Goal: Task Accomplishment & Management: Manage account settings

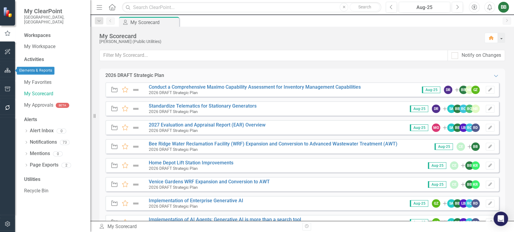
click at [6, 72] on icon "button" at bounding box center [8, 70] width 6 height 5
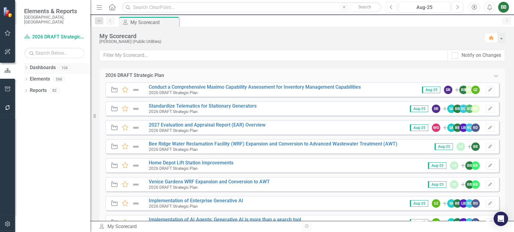
click at [26, 66] on div "Dropdown" at bounding box center [26, 68] width 4 height 5
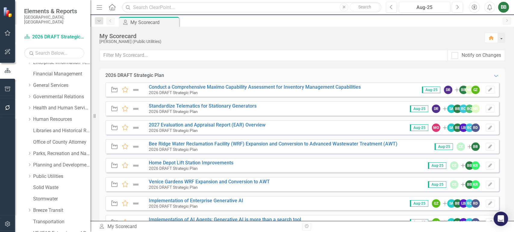
scroll to position [98, 0]
click at [57, 172] on link "Public Utilities" at bounding box center [61, 175] width 57 height 7
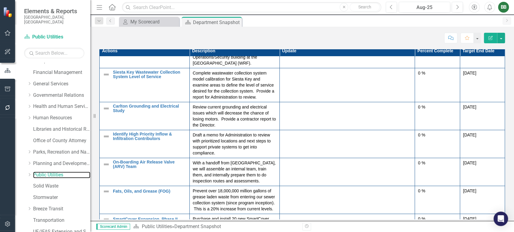
scroll to position [104, 0]
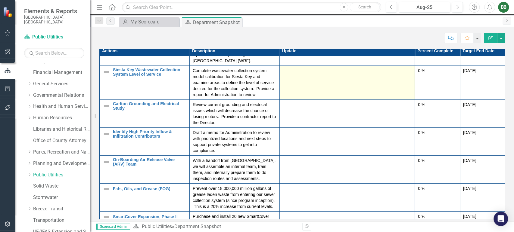
click at [305, 86] on td at bounding box center [346, 83] width 135 height 34
click at [305, 66] on td at bounding box center [346, 50] width 135 height 30
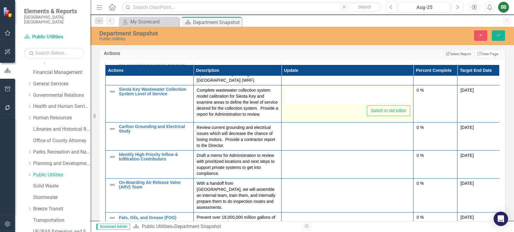
click at [349, 116] on div "Switch to old editor" at bounding box center [347, 101] width 126 height 29
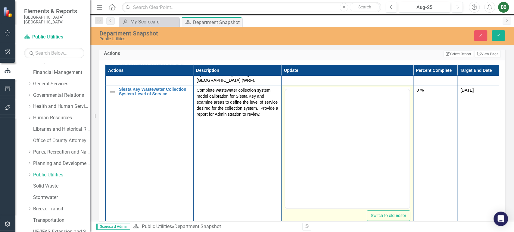
scroll to position [0, 0]
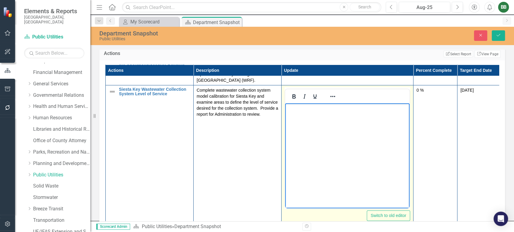
click at [331, 123] on body "Rich Text Area. Press ALT-0 for help." at bounding box center [347, 149] width 124 height 90
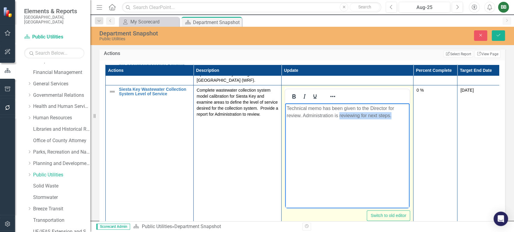
drag, startPoint x: 394, startPoint y: 116, endPoint x: 340, endPoint y: 116, distance: 54.8
click at [340, 116] on p "Technical memo has been given to the Director for review. Administration is rev…" at bounding box center [347, 112] width 121 height 14
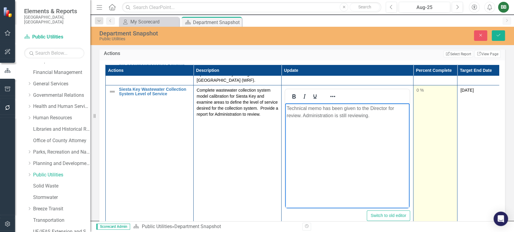
click at [429, 102] on td "0 %" at bounding box center [435, 156] width 44 height 142
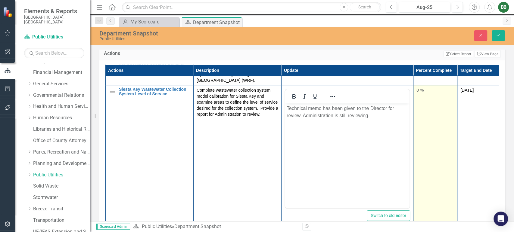
click at [417, 92] on div "0 %" at bounding box center [435, 90] width 38 height 6
click at [440, 110] on div at bounding box center [435, 111] width 38 height 8
drag, startPoint x: 441, startPoint y: 111, endPoint x: 446, endPoint y: 112, distance: 5.7
click at [446, 112] on div at bounding box center [445, 109] width 5 height 5
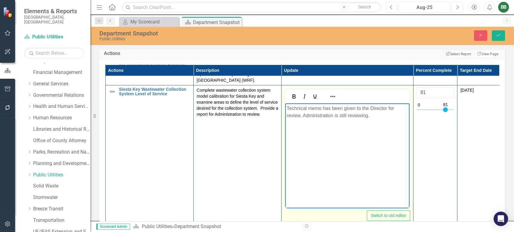
click at [389, 116] on p "Technical memo has been given to the Director for review. Administration is sti…" at bounding box center [347, 112] width 121 height 14
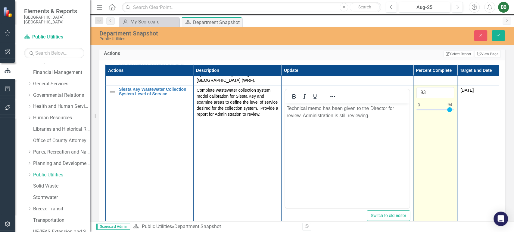
type input "94"
drag, startPoint x: 445, startPoint y: 111, endPoint x: 449, endPoint y: 111, distance: 4.2
click at [449, 111] on div at bounding box center [449, 109] width 5 height 5
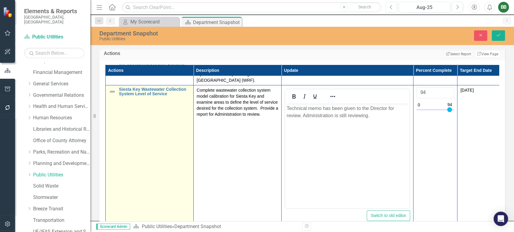
click at [113, 93] on img at bounding box center [112, 91] width 7 height 7
click at [112, 93] on img at bounding box center [112, 91] width 7 height 7
click at [121, 96] on icon "Expand" at bounding box center [122, 93] width 6 height 5
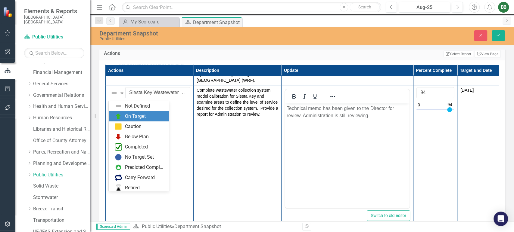
click at [128, 117] on div "On Target" at bounding box center [135, 116] width 21 height 7
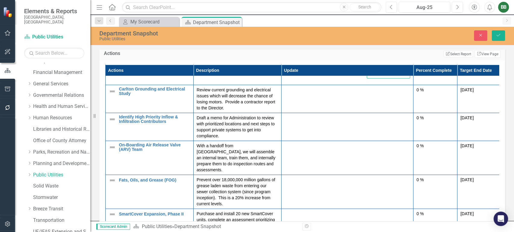
scroll to position [248, 0]
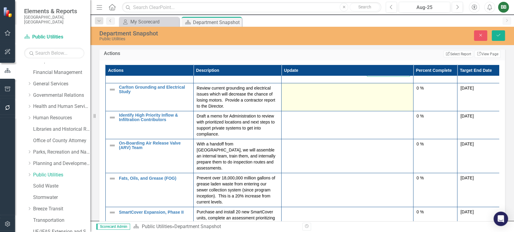
click at [303, 97] on td at bounding box center [347, 97] width 132 height 28
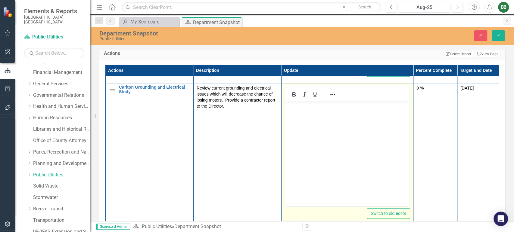
scroll to position [0, 0]
click at [300, 113] on body "Rich Text Area. Press ALT-0 for help." at bounding box center [347, 146] width 124 height 90
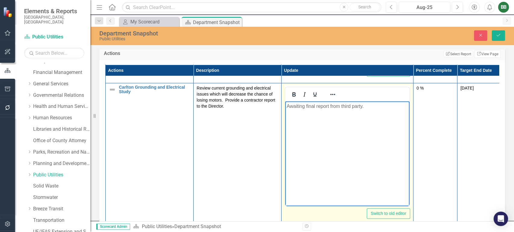
click at [371, 105] on p "Awaiting final report from third party." at bounding box center [347, 106] width 121 height 7
click at [387, 109] on p "Awaiting final report from third party for Drirector's review." at bounding box center [347, 110] width 121 height 14
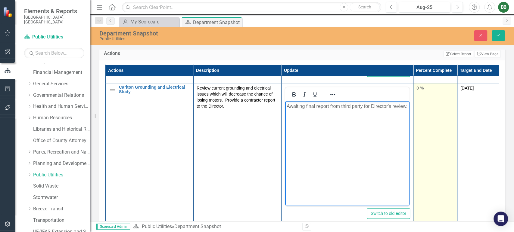
click at [420, 91] on div "0 %" at bounding box center [435, 88] width 38 height 6
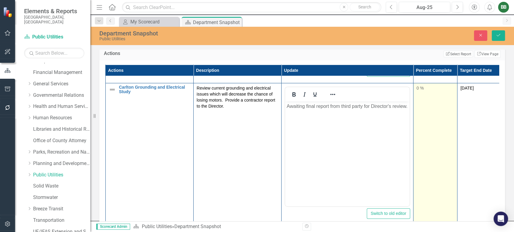
click at [418, 90] on div "0 %" at bounding box center [435, 88] width 38 height 6
type input "90"
drag, startPoint x: 419, startPoint y: 109, endPoint x: 449, endPoint y: 111, distance: 29.6
click at [449, 110] on div at bounding box center [448, 107] width 5 height 5
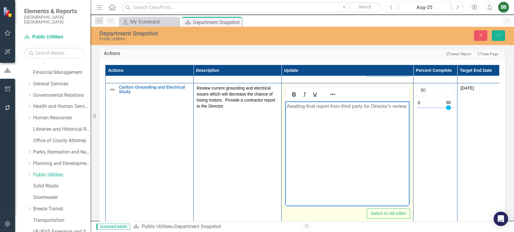
click at [387, 124] on body "Awaiting final report from third party for Director's review." at bounding box center [347, 146] width 124 height 90
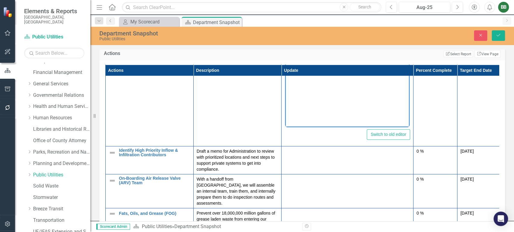
scroll to position [340, 0]
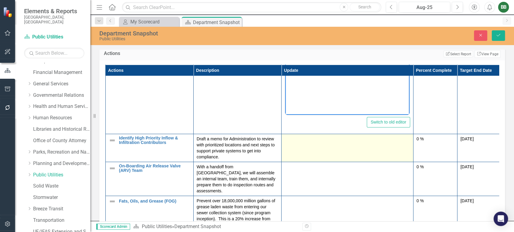
click at [340, 150] on td at bounding box center [347, 148] width 132 height 28
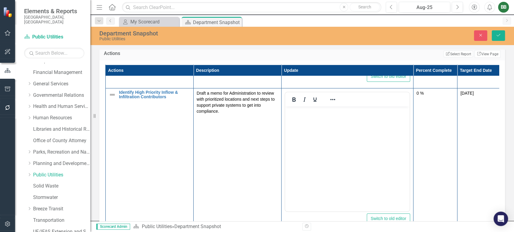
scroll to position [388, 0]
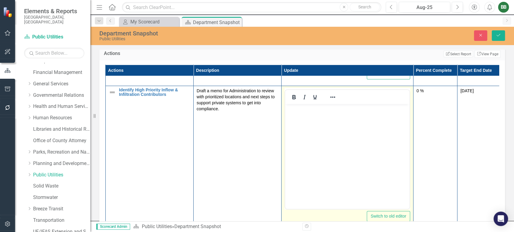
click at [344, 126] on body "Rich Text Area. Press ALT-0 for help." at bounding box center [347, 149] width 124 height 90
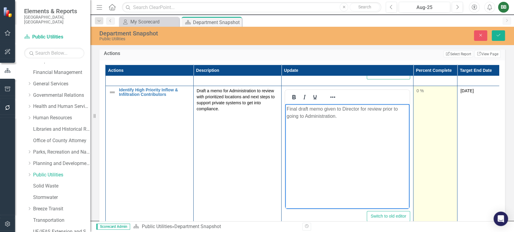
click at [421, 94] on div "0 %" at bounding box center [435, 91] width 38 height 6
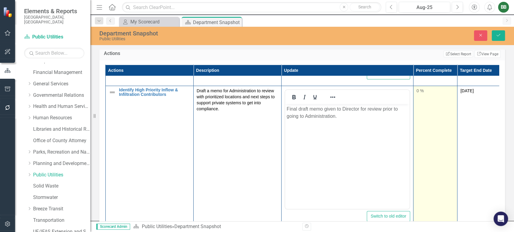
click at [420, 94] on div "0 %" at bounding box center [435, 91] width 38 height 6
drag, startPoint x: 420, startPoint y: 113, endPoint x: 451, endPoint y: 113, distance: 31.0
click at [451, 113] on div at bounding box center [449, 110] width 5 height 5
click at [437, 98] on input "94" at bounding box center [435, 93] width 38 height 11
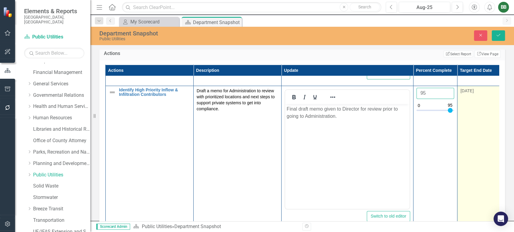
type input "95"
click at [467, 126] on td "[DATE]" at bounding box center [479, 157] width 44 height 142
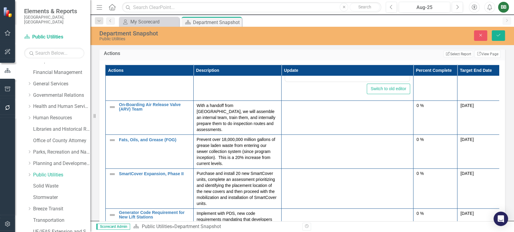
scroll to position [516, 0]
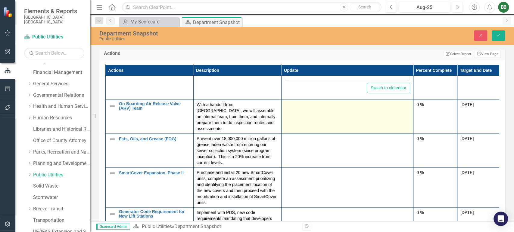
click at [332, 109] on div at bounding box center [347, 105] width 126 height 7
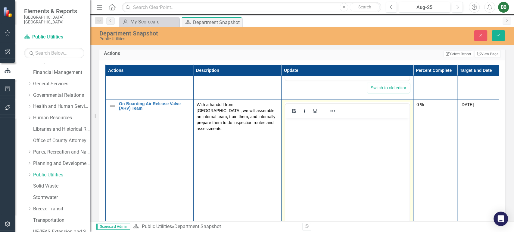
scroll to position [0, 0]
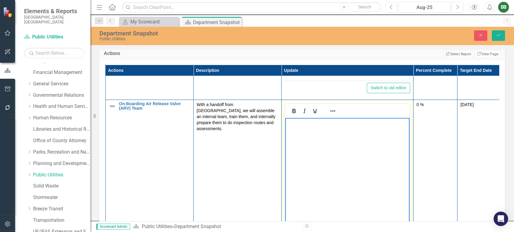
click at [324, 153] on body "Rich Text Area. Press ALT-0 for help." at bounding box center [347, 163] width 124 height 90
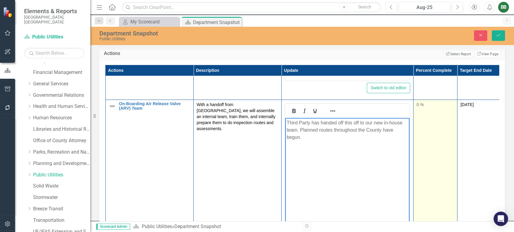
click at [418, 107] on div "0 %" at bounding box center [435, 105] width 38 height 6
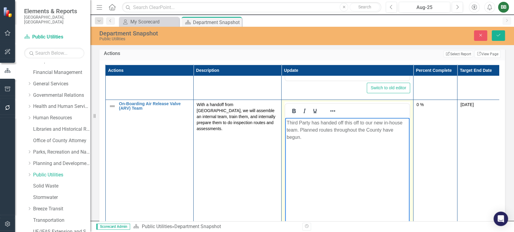
click at [352, 144] on body "Third Party has handed off this off to our new in-house team. Planned routes th…" at bounding box center [347, 163] width 124 height 90
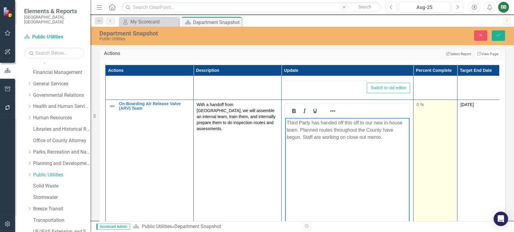
click at [417, 108] on div "0 %" at bounding box center [435, 105] width 38 height 6
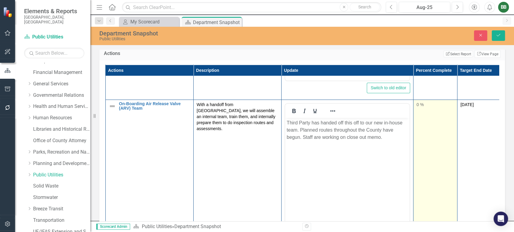
click at [418, 108] on div "0 %" at bounding box center [435, 105] width 38 height 6
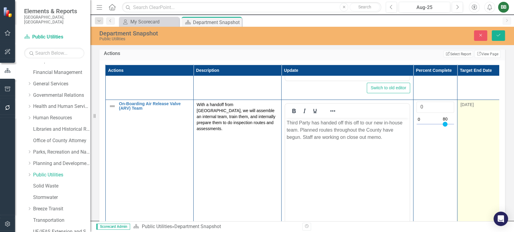
type input "100"
drag, startPoint x: 419, startPoint y: 126, endPoint x: 477, endPoint y: 126, distance: 57.2
click at [477, 126] on tr "On-Boarding Air Release Valve (ARV) Team Edit Edit Action Link Open Element Wit…" at bounding box center [304, 171] width 396 height 142
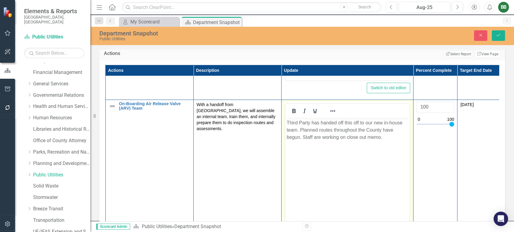
click at [373, 146] on body "Third Party has handed off this off to our new in-house team. Planned routes th…" at bounding box center [347, 163] width 124 height 90
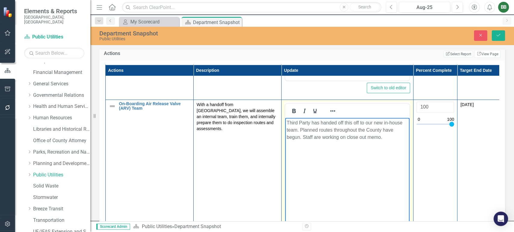
click at [383, 147] on body "Third Party has handed off this off to our new in-house team. Planned routes th…" at bounding box center [347, 163] width 124 height 90
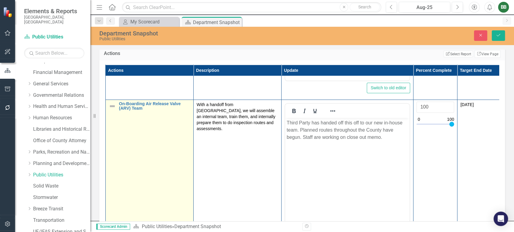
click at [152, 139] on td "On-Boarding Air Release Valve (ARV) Team Edit Edit Action Link Open Element" at bounding box center [150, 171] width 88 height 142
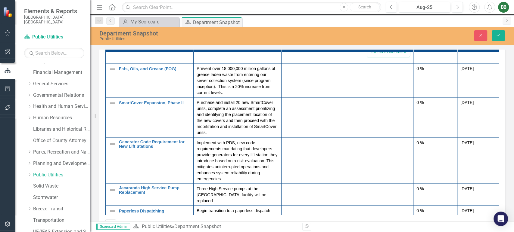
scroll to position [672, 0]
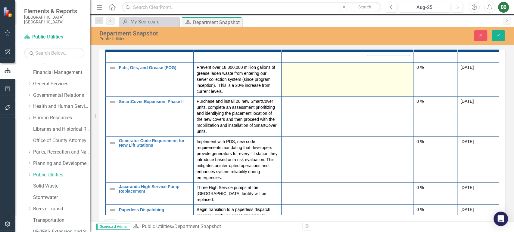
click at [318, 83] on td at bounding box center [347, 80] width 132 height 34
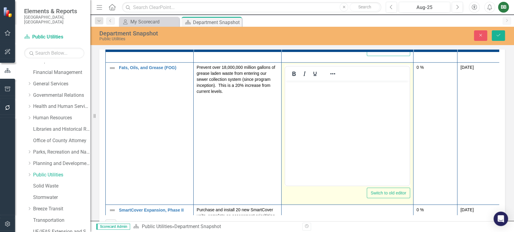
scroll to position [0, 0]
click at [318, 108] on body "Rich Text Area. Press ALT-0 for help." at bounding box center [347, 126] width 124 height 90
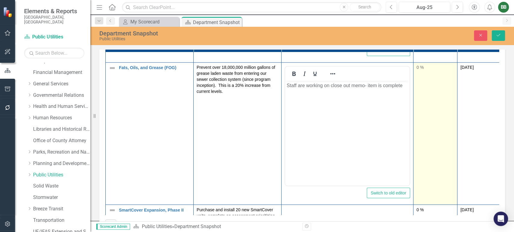
click at [424, 78] on td "0 %" at bounding box center [435, 134] width 44 height 142
click at [419, 71] on div "0 %" at bounding box center [435, 68] width 38 height 6
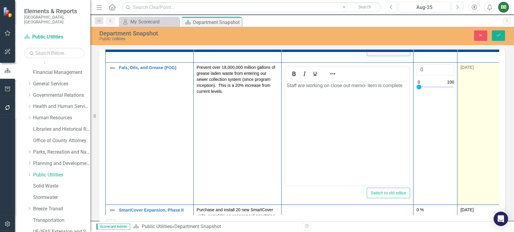
type input "100"
drag, startPoint x: 419, startPoint y: 88, endPoint x: 462, endPoint y: 88, distance: 43.3
click at [462, 88] on tr "Fats, Oils, and Grease (FOG) Edit Edit Action Link Open Element Prevent over 18…" at bounding box center [304, 134] width 396 height 142
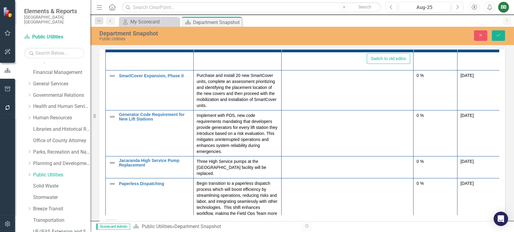
scroll to position [809, 0]
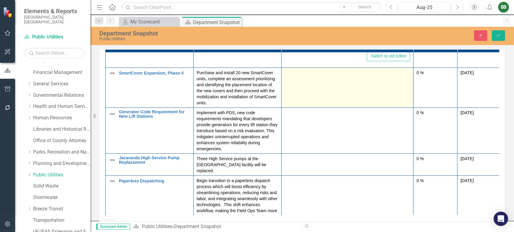
click at [310, 91] on td at bounding box center [347, 88] width 132 height 40
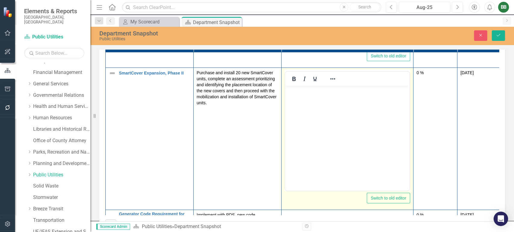
scroll to position [0, 0]
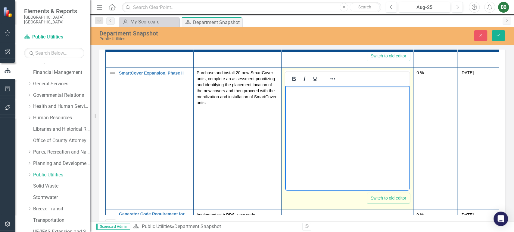
click at [307, 102] on body "Rich Text Area. Press ALT-0 for help." at bounding box center [347, 131] width 124 height 90
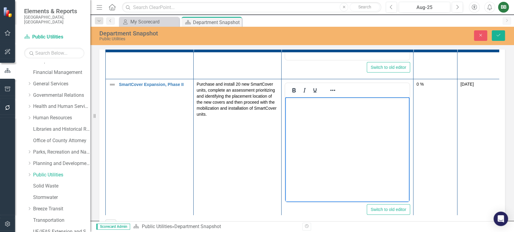
scroll to position [799, 0]
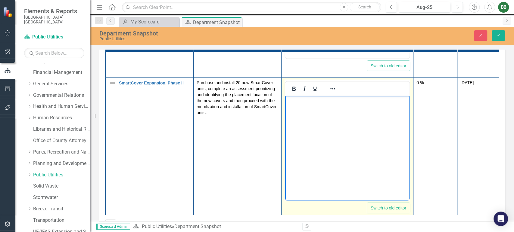
click at [360, 129] on body "Rich Text Area. Press ALT-0 for help." at bounding box center [347, 141] width 124 height 90
click at [376, 99] on p "20 units have been delivered, staff are finilizing locations for deployment." at bounding box center [347, 105] width 121 height 14
click at [350, 110] on p "20 units have been delivered, staff are finalizing locations for deployment." at bounding box center [347, 105] width 121 height 14
click at [292, 100] on p "20 units have been delivered, staff are finalizing locations for deployment." at bounding box center [347, 105] width 121 height 14
click at [359, 114] on body "All units have been delivered, staff are finalizing locations for deployment." at bounding box center [347, 141] width 124 height 90
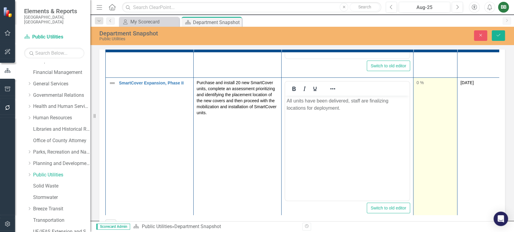
click at [426, 90] on td "0 %" at bounding box center [435, 149] width 44 height 142
click at [420, 84] on div "0 %" at bounding box center [435, 83] width 38 height 6
click at [418, 84] on div "0 %" at bounding box center [435, 83] width 38 height 6
drag, startPoint x: 419, startPoint y: 103, endPoint x: 449, endPoint y: 104, distance: 30.4
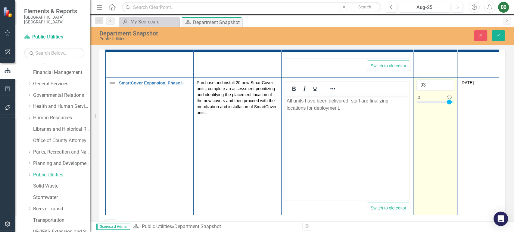
click at [449, 104] on div at bounding box center [449, 102] width 5 height 5
click at [433, 84] on input "93" at bounding box center [435, 85] width 38 height 11
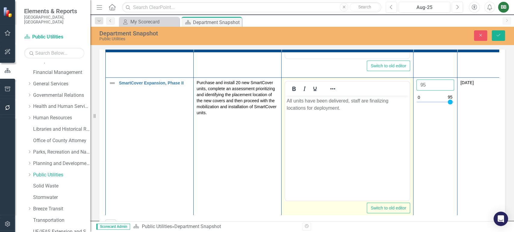
type input "95"
click at [383, 134] on body "All units have been delivered, staff are finalizing locations for deployment." at bounding box center [347, 141] width 124 height 90
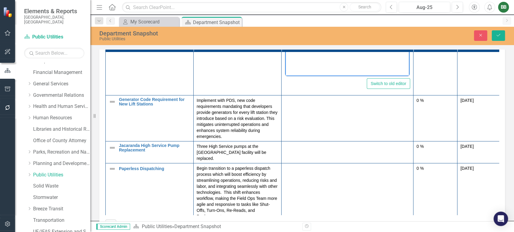
scroll to position [927, 0]
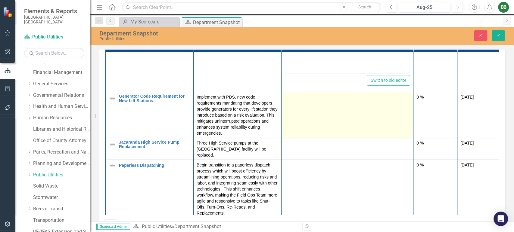
click at [309, 121] on td at bounding box center [347, 115] width 132 height 46
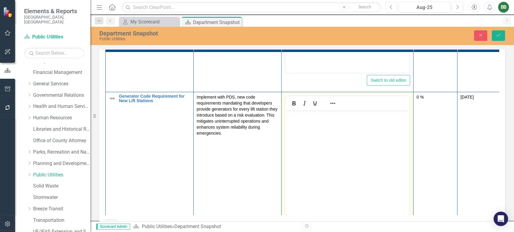
scroll to position [0, 0]
click at [339, 142] on body "Rich Text Area. Press ALT-0 for help." at bounding box center [347, 155] width 124 height 90
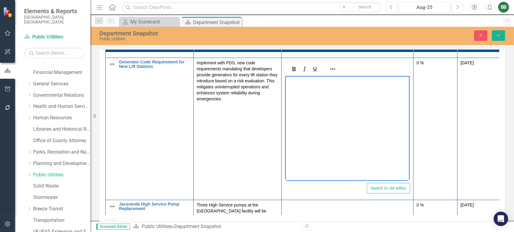
scroll to position [958, 0]
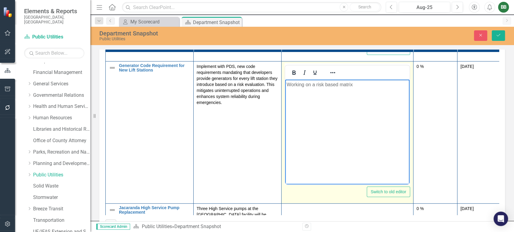
click at [303, 85] on p "Working on a risk based matrix" at bounding box center [347, 84] width 121 height 7
click at [313, 85] on p "Staff are countinuing to work on a risk based matrix" at bounding box center [347, 84] width 121 height 7
drag, startPoint x: 400, startPoint y: 84, endPoint x: 355, endPoint y: 84, distance: 44.6
click at [355, 84] on p "Staff are continuing to work on a risk based matrix" at bounding box center [347, 84] width 121 height 7
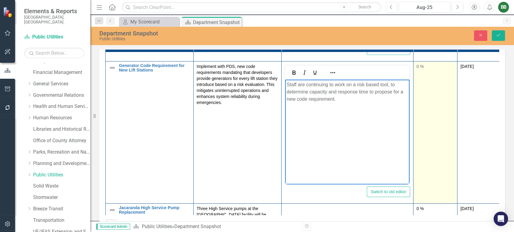
click at [426, 76] on td "0 %" at bounding box center [435, 133] width 44 height 142
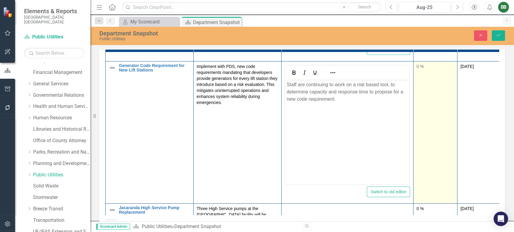
click at [422, 75] on td "0 %" at bounding box center [435, 133] width 44 height 142
click at [432, 74] on input "0" at bounding box center [435, 69] width 38 height 11
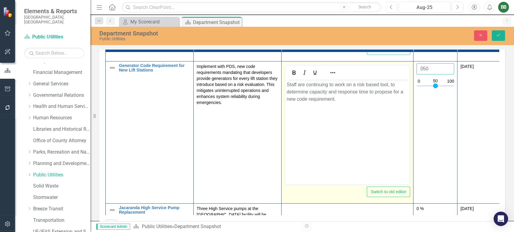
type input "050"
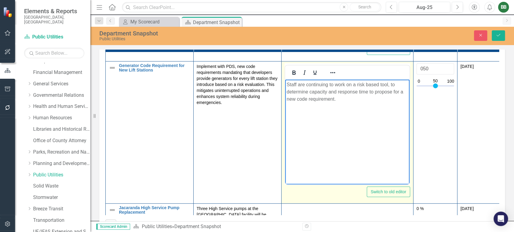
click at [385, 105] on body "Staff are continuing to work on a risk based tool, to determine capacity and re…" at bounding box center [347, 125] width 124 height 90
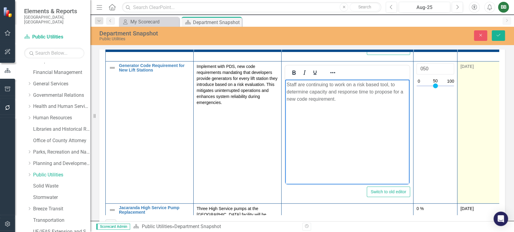
click at [482, 76] on td "[DATE]" at bounding box center [479, 133] width 44 height 142
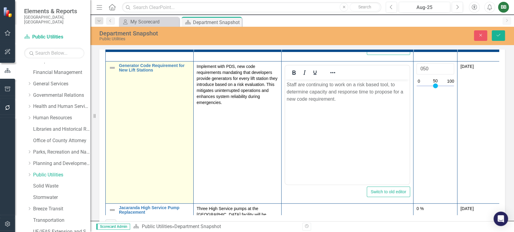
click at [111, 70] on img at bounding box center [112, 67] width 7 height 7
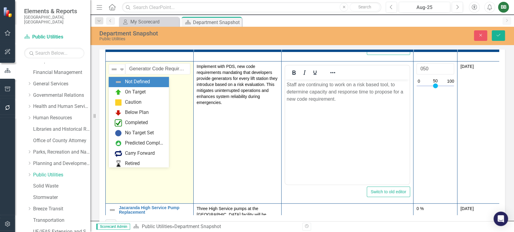
click at [111, 70] on img at bounding box center [113, 69] width 7 height 7
click at [120, 92] on img at bounding box center [118, 92] width 7 height 7
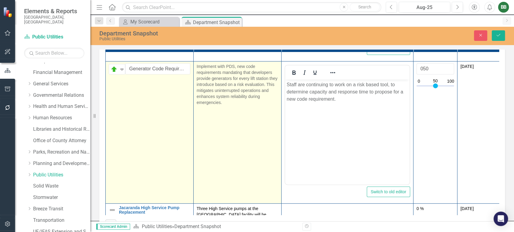
click at [222, 122] on td "Implement with PDS, new code requirements mandating that developers provide gen…" at bounding box center [238, 133] width 88 height 142
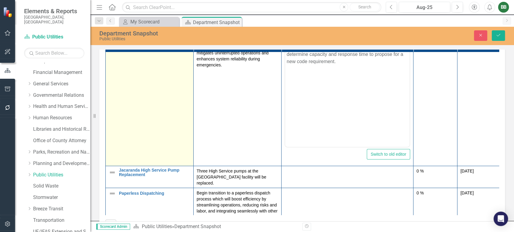
scroll to position [1024, 0]
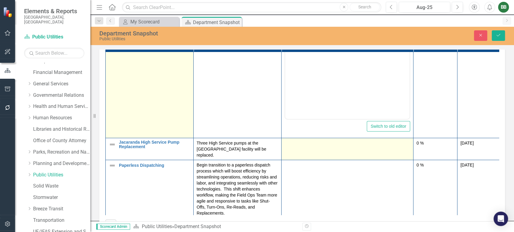
click at [340, 147] on div at bounding box center [347, 143] width 126 height 7
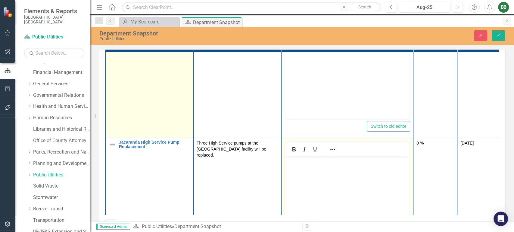
scroll to position [0, 0]
click at [313, 175] on body "Rich Text Area. Press ALT-0 for help." at bounding box center [347, 202] width 124 height 90
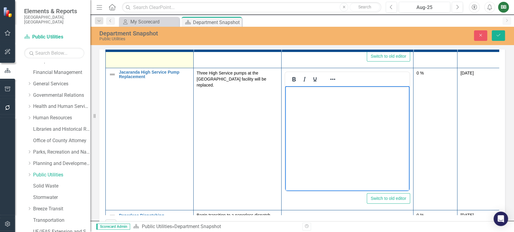
scroll to position [1088, 0]
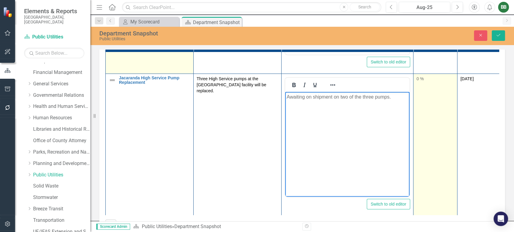
click at [421, 79] on div "0 %" at bounding box center [435, 79] width 38 height 6
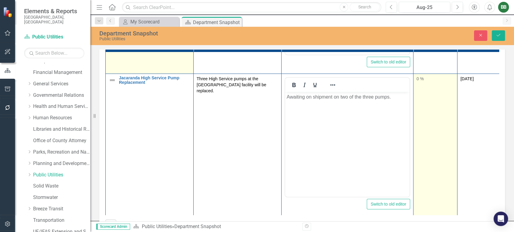
click at [421, 79] on div "0 %" at bounding box center [435, 79] width 38 height 6
drag, startPoint x: 419, startPoint y: 100, endPoint x: 436, endPoint y: 100, distance: 16.6
click at [436, 100] on div at bounding box center [435, 98] width 5 height 5
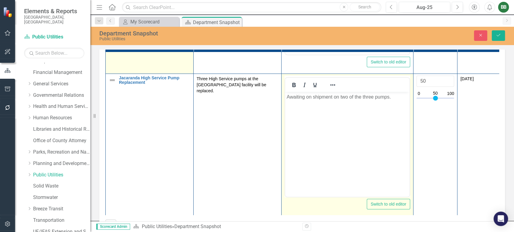
click at [352, 124] on body "Awaiting on shipment on two of the three pumps." at bounding box center [347, 137] width 124 height 90
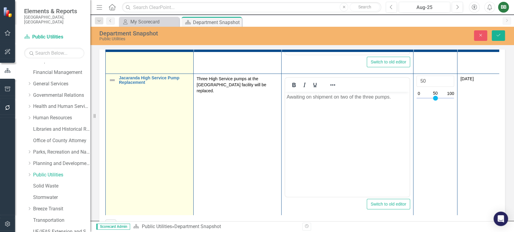
click at [113, 82] on img at bounding box center [112, 80] width 7 height 7
click at [113, 82] on img at bounding box center [113, 81] width 7 height 7
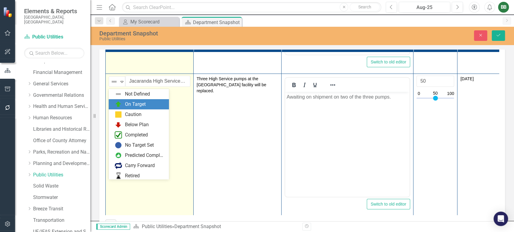
click at [120, 104] on img at bounding box center [118, 104] width 7 height 7
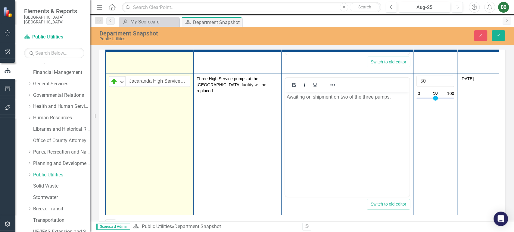
scroll to position [1150, 0]
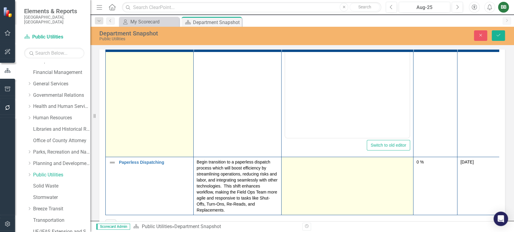
click at [323, 174] on td at bounding box center [347, 186] width 132 height 58
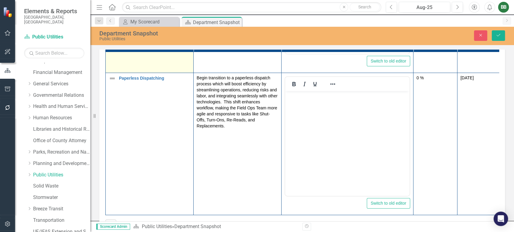
scroll to position [1203, 0]
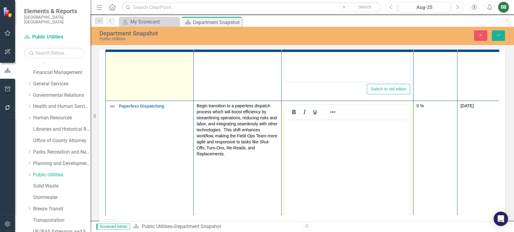
click at [331, 151] on body "Rich Text Area. Press ALT-0 for help." at bounding box center [347, 164] width 124 height 90
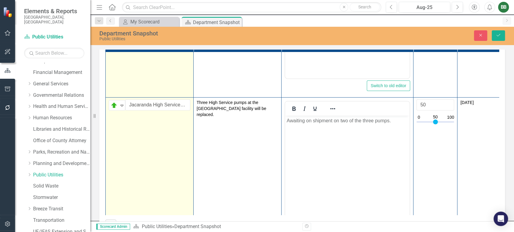
scroll to position [1062, 0]
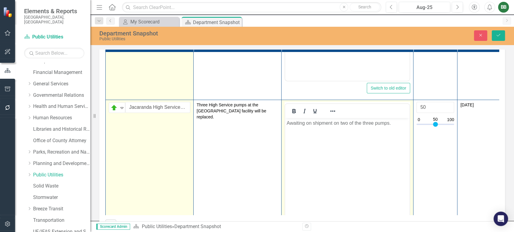
click at [396, 124] on p "Awaiting on shipment on two of the three pumps." at bounding box center [347, 123] width 121 height 7
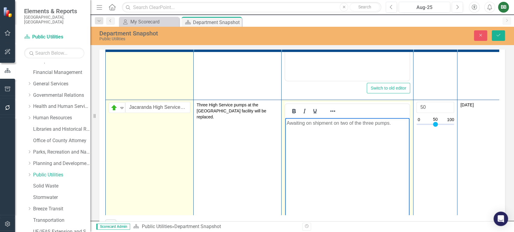
drag, startPoint x: 396, startPoint y: 124, endPoint x: 279, endPoint y: 124, distance: 116.5
click at [285, 124] on html "Awaiting on shipment on two of the three pumps." at bounding box center [347, 163] width 124 height 90
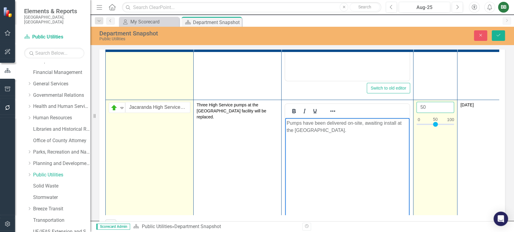
click at [432, 109] on input "50" at bounding box center [435, 107] width 38 height 11
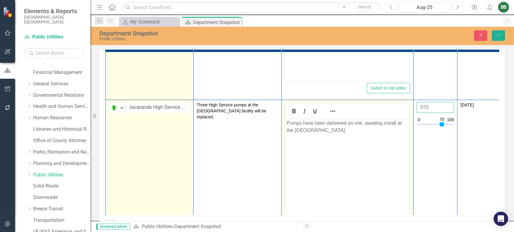
type input "070"
click at [382, 163] on body "Pumps have been delivered on-site, awaiting install at the [GEOGRAPHIC_DATA]." at bounding box center [347, 163] width 124 height 90
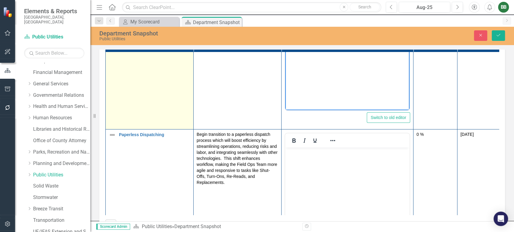
scroll to position [1199, 0]
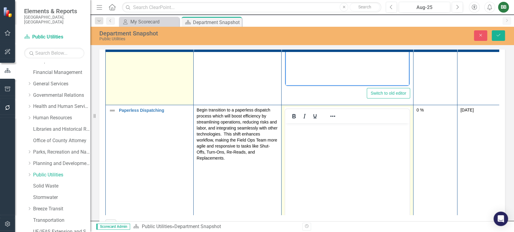
click at [351, 163] on body "Rich Text Area. Press ALT-0 for help." at bounding box center [347, 168] width 124 height 90
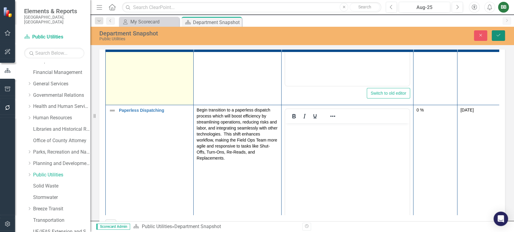
click at [499, 37] on icon "Save" at bounding box center [497, 35] width 5 height 4
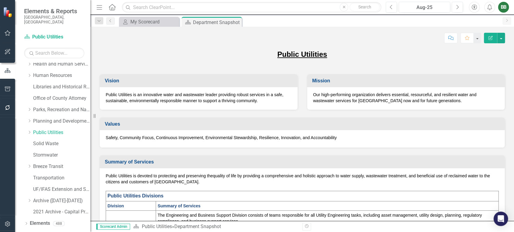
scroll to position [144, 0]
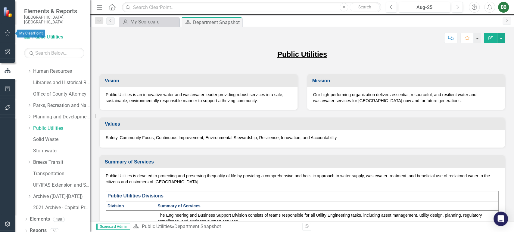
click at [7, 33] on icon "button" at bounding box center [8, 33] width 6 height 5
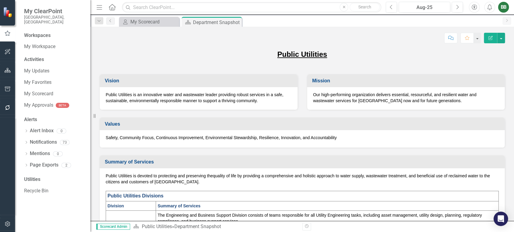
click at [10, 52] on icon "button" at bounding box center [8, 51] width 6 height 5
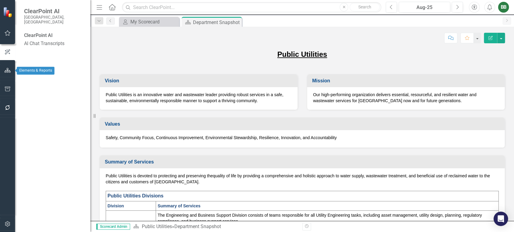
click at [5, 79] on div at bounding box center [7, 78] width 15 height 3
click at [8, 73] on icon "button" at bounding box center [8, 70] width 6 height 5
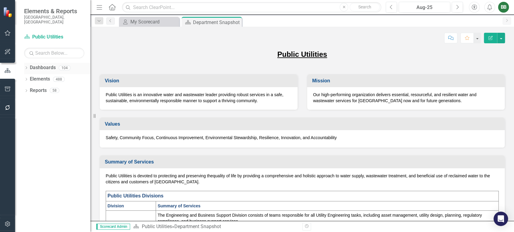
click at [27, 66] on div "Dropdown" at bounding box center [26, 68] width 4 height 5
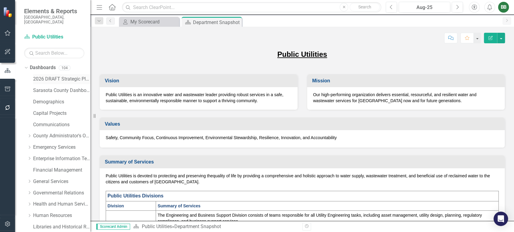
click at [40, 76] on link "2026 DRAFT Strategic Plan" at bounding box center [61, 79] width 57 height 7
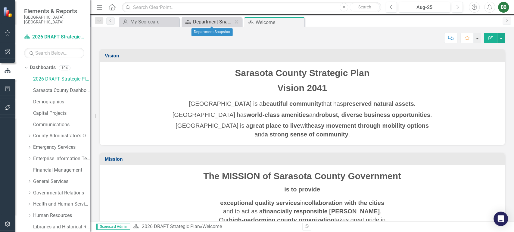
click at [214, 19] on div "Department Snapshot" at bounding box center [213, 22] width 40 height 8
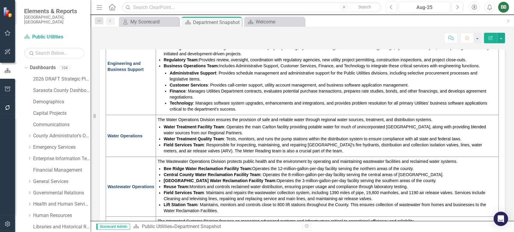
scroll to position [188, 0]
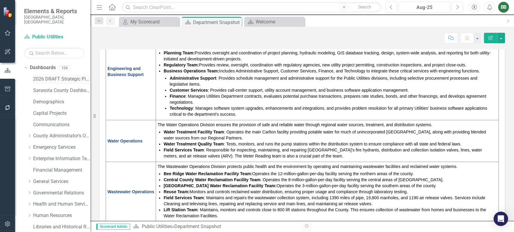
click at [41, 76] on link "2026 DRAFT Strategic Plan" at bounding box center [61, 79] width 57 height 7
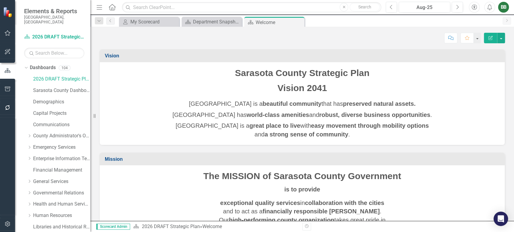
click at [513, 75] on div "Vision Sarasota County Strategic Plan Vision 2041 [GEOGRAPHIC_DATA] is a beauti…" at bounding box center [302, 135] width 424 height 172
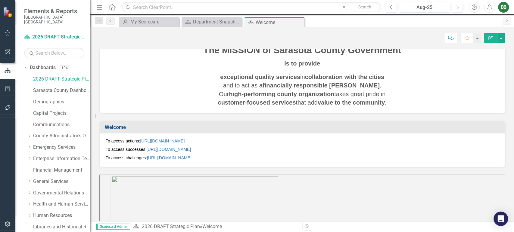
scroll to position [128, 0]
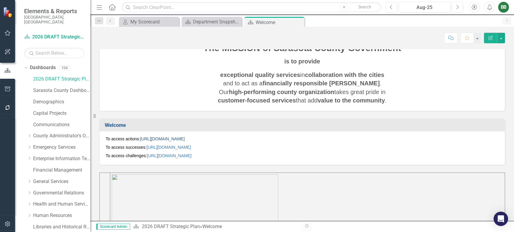
click at [185, 137] on link "[URL][DOMAIN_NAME]" at bounding box center [162, 139] width 45 height 5
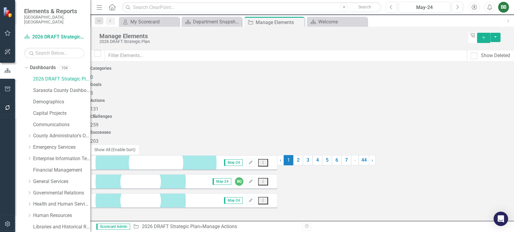
click at [307, 98] on h4 "Actions" at bounding box center [302, 100] width 424 height 5
click at [125, 155] on button "Show All (Enable Sort)" at bounding box center [114, 150] width 49 height 11
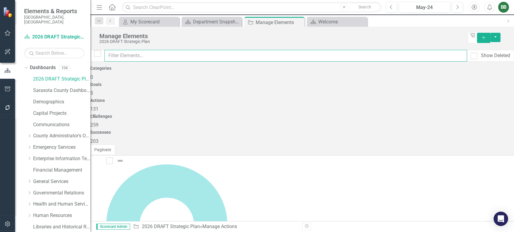
click at [349, 56] on input "text" at bounding box center [285, 56] width 362 height 12
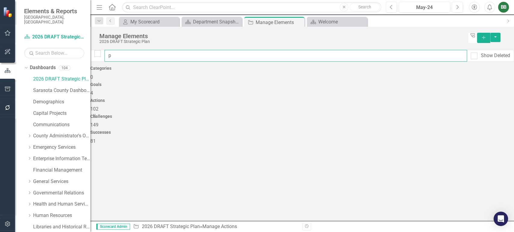
type input "pu"
checkbox input "false"
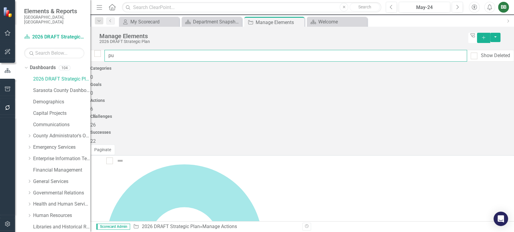
type input "pub"
checkbox input "false"
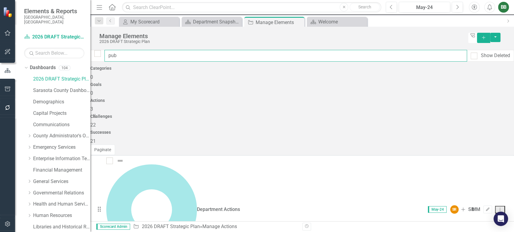
type input "publ"
checkbox input "false"
type input "publi"
checkbox input "false"
type input "public"
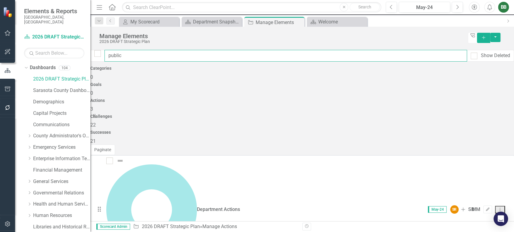
checkbox input "false"
type input "public"
checkbox input "false"
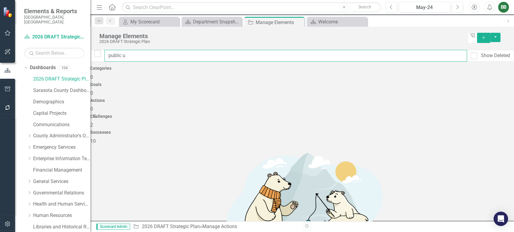
type input "public"
checkbox input "false"
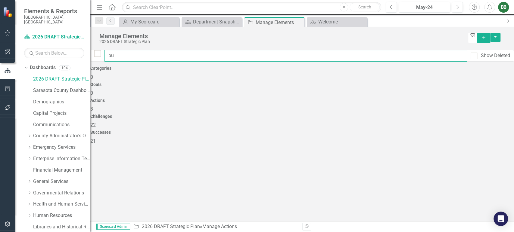
type input "p"
checkbox input "false"
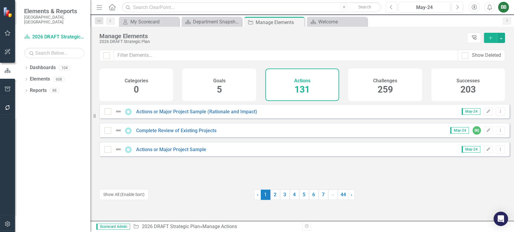
click at [474, 36] on icon "Tree Explorer" at bounding box center [474, 38] width 6 height 5
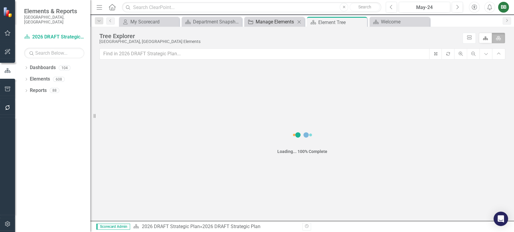
click at [280, 22] on div "Manage Elements" at bounding box center [276, 22] width 40 height 8
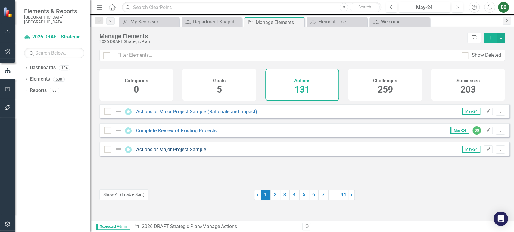
click at [189, 153] on link "Actions or Major Project Sample" at bounding box center [171, 150] width 70 height 6
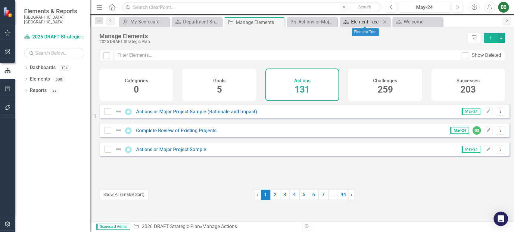
click at [368, 20] on div "Element Tree" at bounding box center [366, 22] width 30 height 8
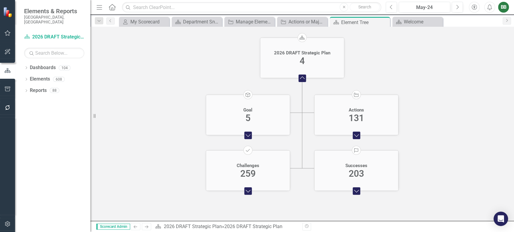
scroll to position [44, 0]
click at [372, 115] on div "Actions 131" at bounding box center [356, 114] width 84 height 23
click at [356, 132] on foreignobject "Expand Chart" at bounding box center [356, 134] width 12 height 12
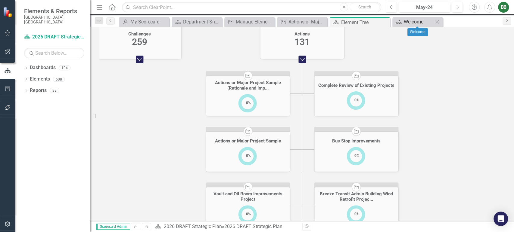
click at [412, 24] on div "Welcome" at bounding box center [419, 22] width 30 height 8
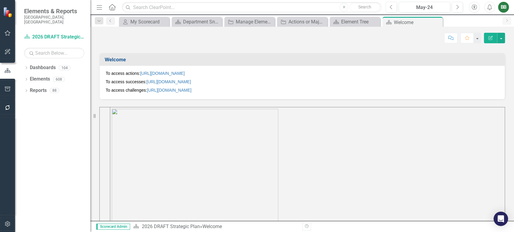
scroll to position [192, 0]
click at [185, 74] on link "[URL][DOMAIN_NAME]" at bounding box center [162, 75] width 45 height 5
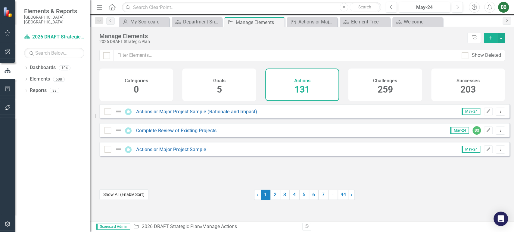
click at [123, 195] on button "Show All (Enable Sort)" at bounding box center [123, 195] width 49 height 11
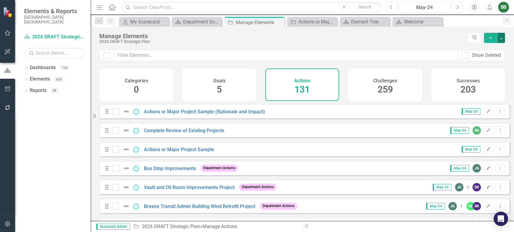
click at [503, 37] on button "button" at bounding box center [501, 38] width 8 height 10
click at [452, 29] on div "Manage Elements 2026 DRAFT Strategic Plan Tree Explorer Add" at bounding box center [302, 38] width 424 height 23
click at [98, 20] on icon "Dropdown" at bounding box center [98, 21] width 5 height 4
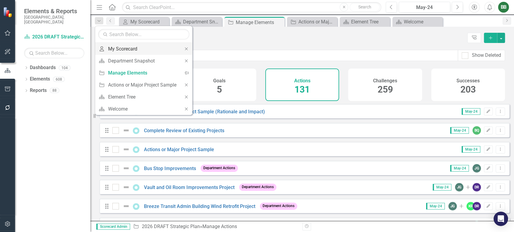
click at [122, 49] on div "My Scorecard" at bounding box center [142, 49] width 69 height 8
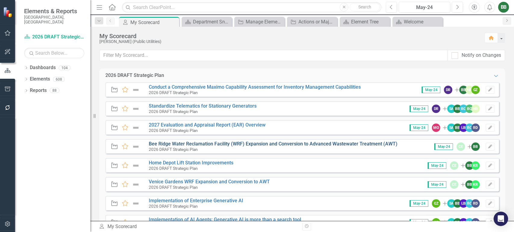
click at [334, 143] on link "Bee Ridge Water Reclamation Facility (WRF) Expansion and Conversion to Advanced…" at bounding box center [273, 144] width 249 height 6
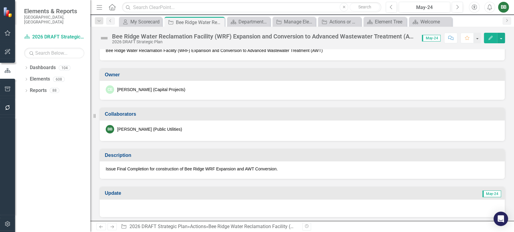
scroll to position [22, 0]
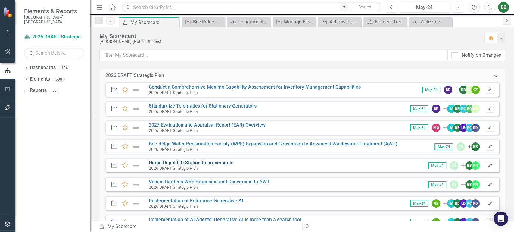
click at [226, 163] on link "Home Depot Lift Station Improvements" at bounding box center [191, 163] width 85 height 6
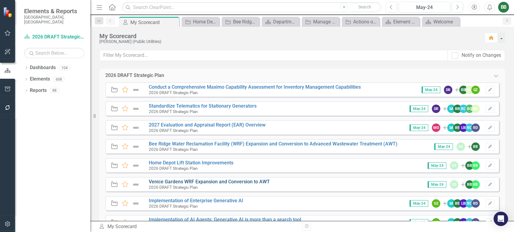
click at [251, 181] on link "Venice Gardens WRF Expansion and Conversion to AWT" at bounding box center [209, 182] width 121 height 6
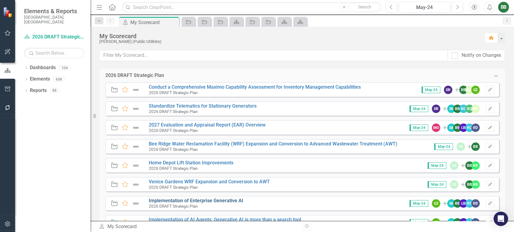
click at [238, 201] on link "Implementation of Enterprise Generative AI" at bounding box center [196, 201] width 95 height 6
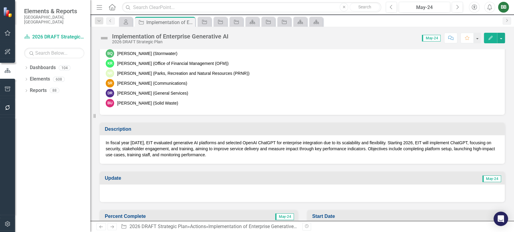
scroll to position [215, 0]
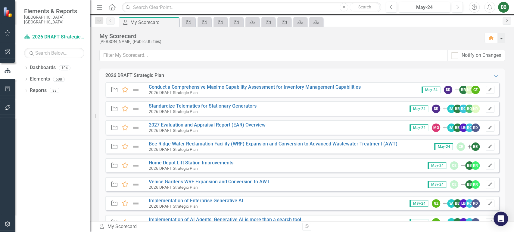
scroll to position [24, 0]
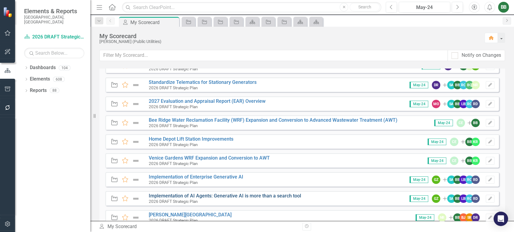
click at [257, 197] on link "Implementation of AI Agents: Generative AI is more than a search tool" at bounding box center [225, 196] width 152 height 6
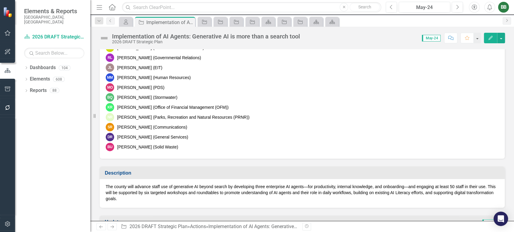
scroll to position [197, 0]
